Goal: Task Accomplishment & Management: Complete application form

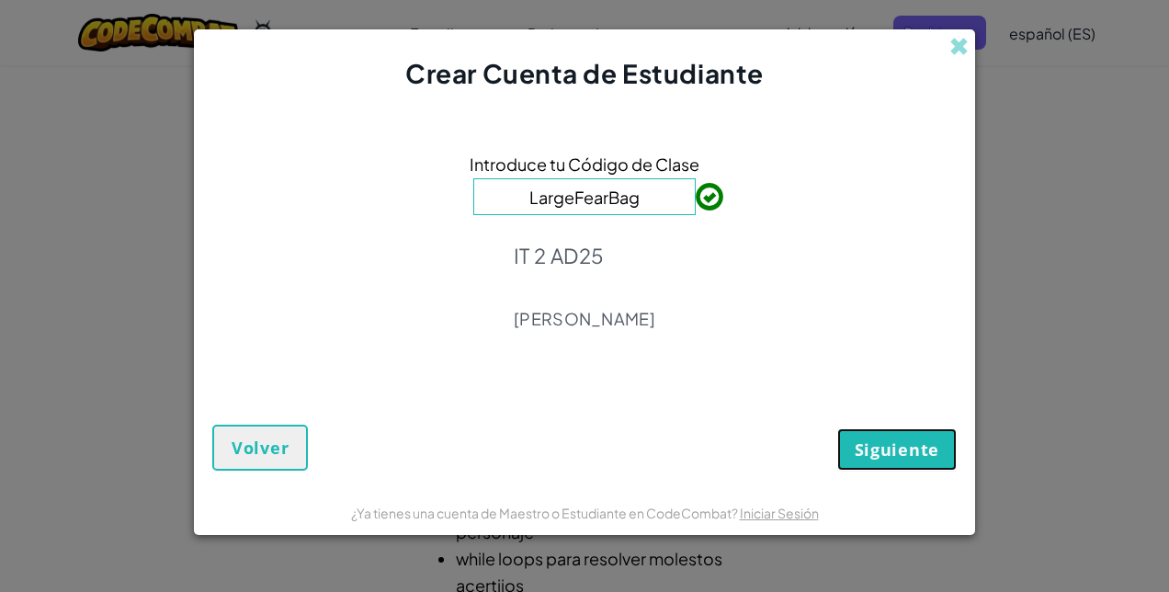
click at [919, 441] on span "Siguiente" at bounding box center [897, 449] width 85 height 22
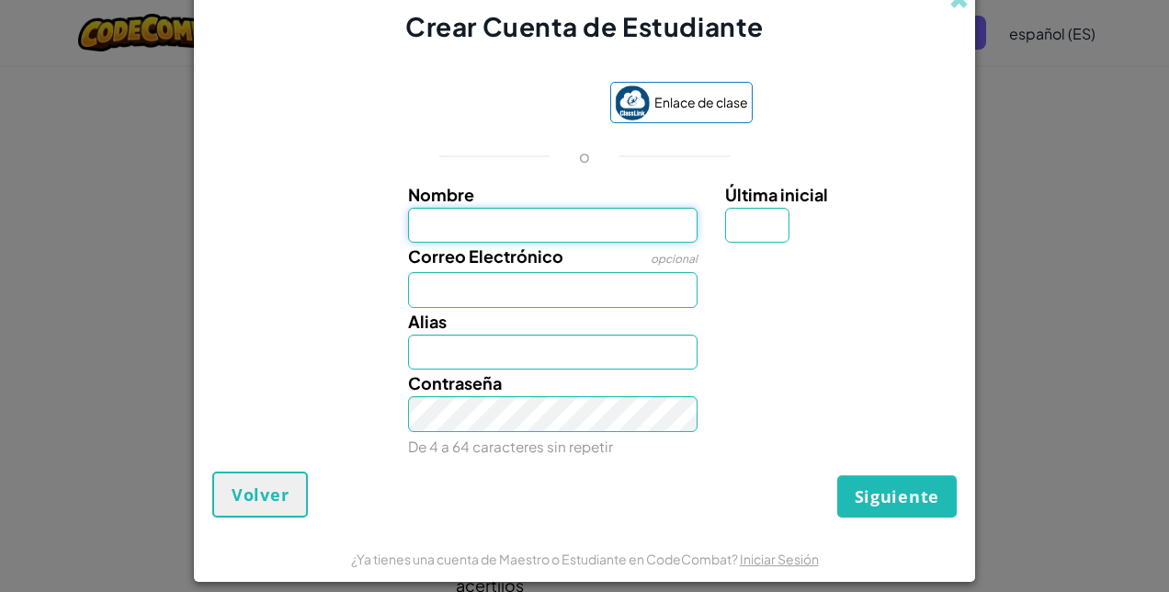
click at [480, 234] on input "Nombre" at bounding box center [553, 226] width 290 height 36
type input "[PERSON_NAME]"
type input "e"
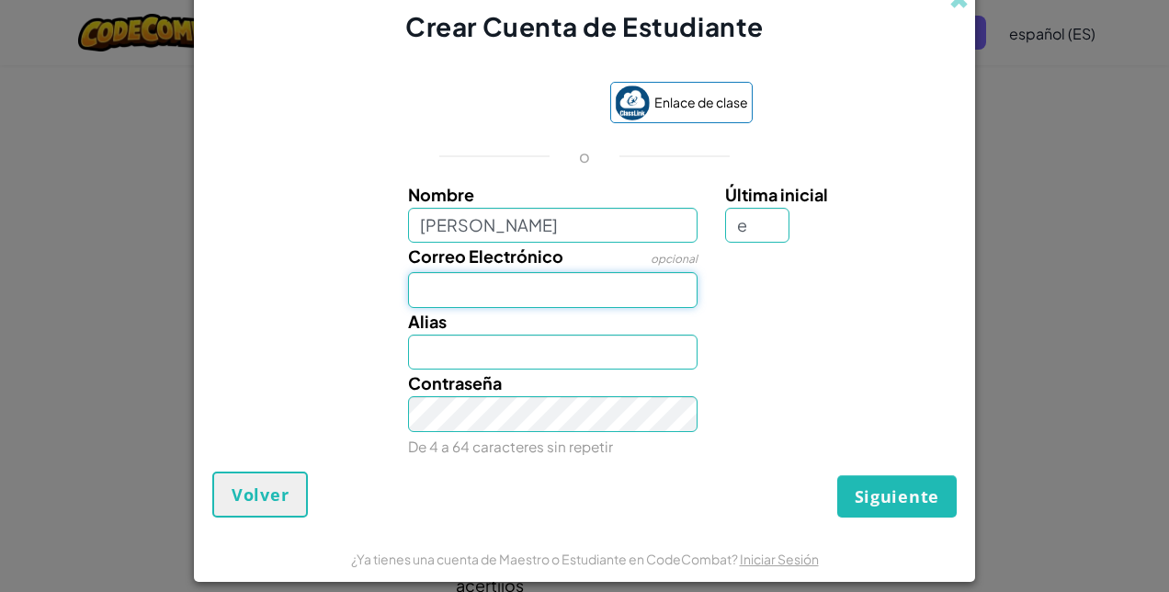
type input "[EMAIL_ADDRESS][DOMAIN_NAME]"
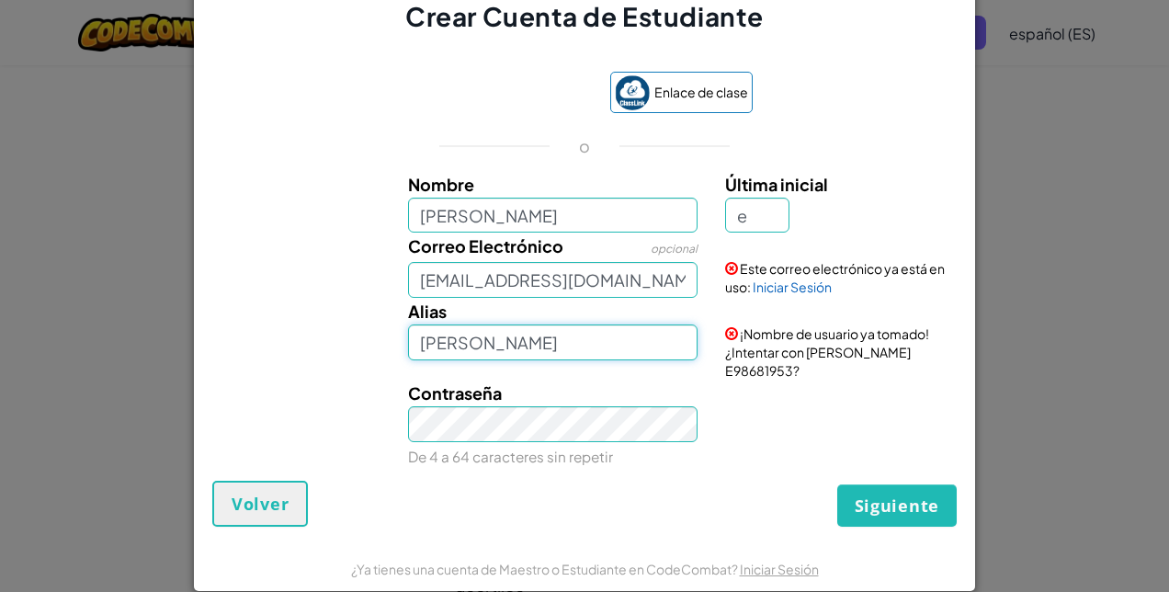
click at [545, 347] on input "[PERSON_NAME]" at bounding box center [553, 342] width 290 height 36
click at [478, 354] on input "[PERSON_NAME]" at bounding box center [553, 342] width 290 height 36
click at [477, 348] on input "Emili4n0 E" at bounding box center [553, 342] width 290 height 36
click at [486, 354] on input "Emili4noE" at bounding box center [553, 342] width 290 height 36
type input "Emili4noC"
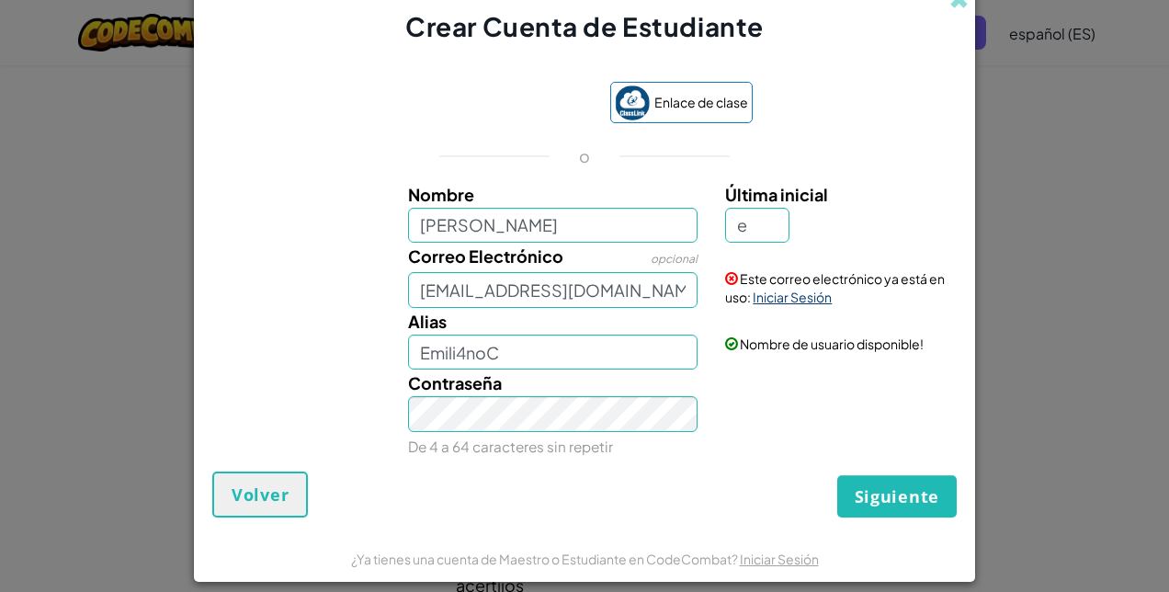
click at [778, 302] on link "Iniciar Sesión" at bounding box center [792, 297] width 79 height 17
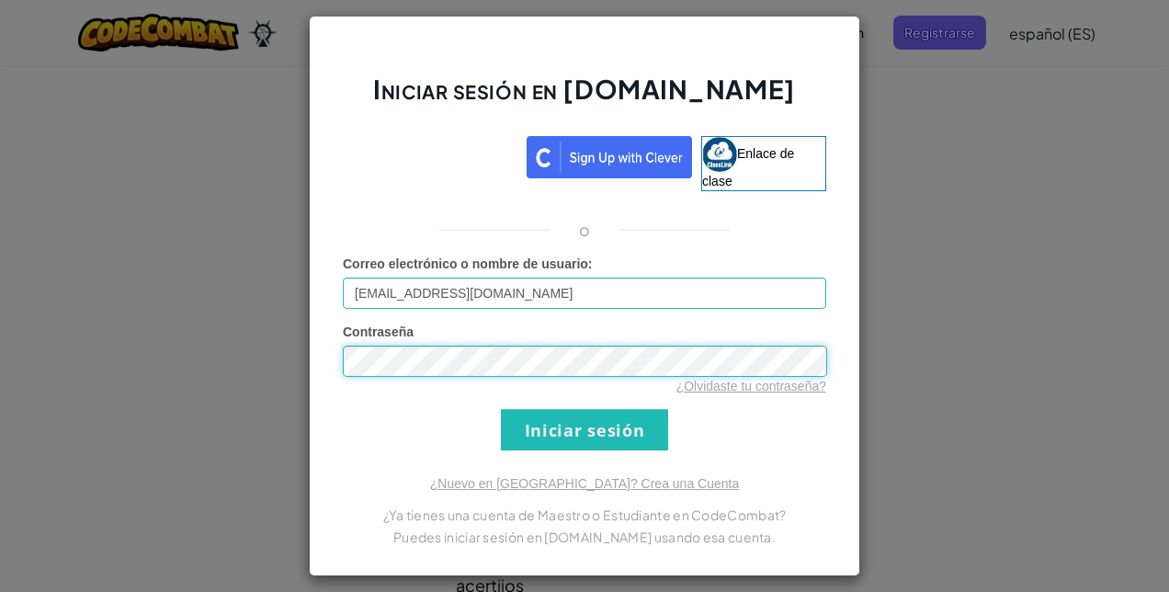
click at [501, 409] on input "Iniciar sesión" at bounding box center [584, 429] width 167 height 41
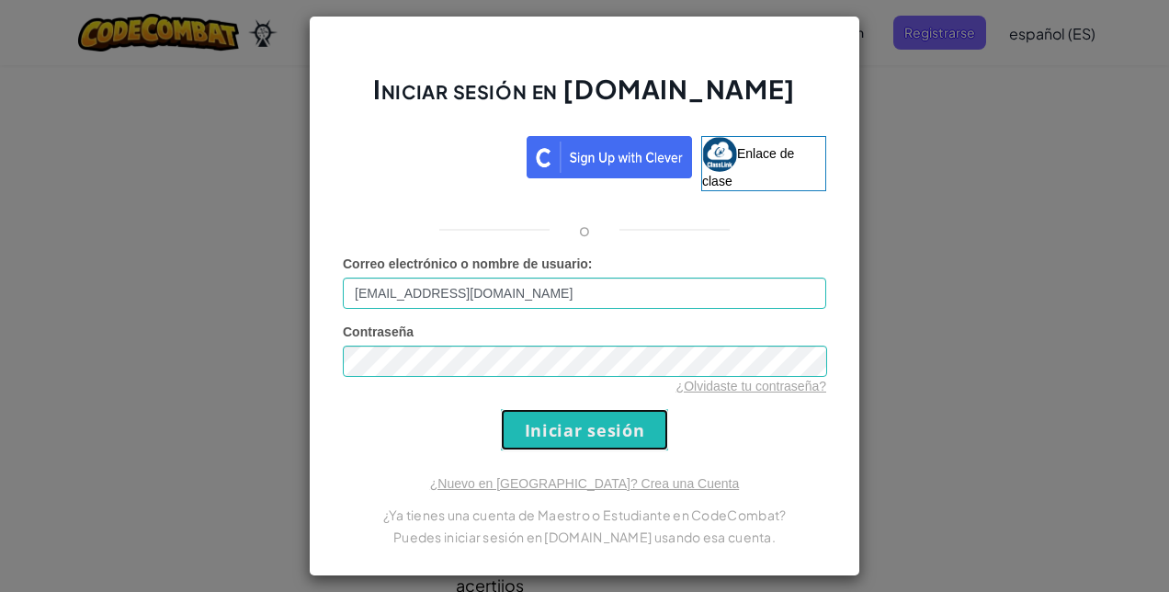
click at [622, 430] on input "Iniciar sesión" at bounding box center [584, 429] width 167 height 41
